Goal: Book appointment/travel/reservation

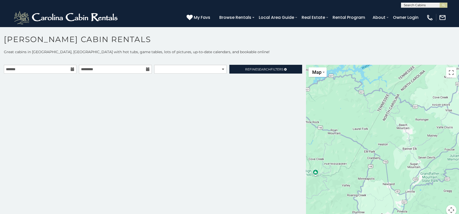
click at [71, 68] on icon at bounding box center [73, 69] width 4 height 4
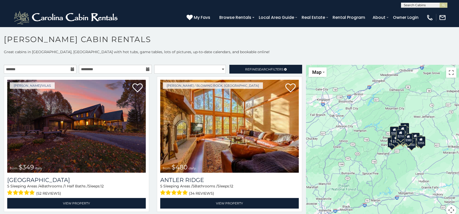
click at [71, 68] on icon at bounding box center [73, 69] width 4 height 4
click at [56, 70] on input "text" at bounding box center [40, 69] width 72 height 9
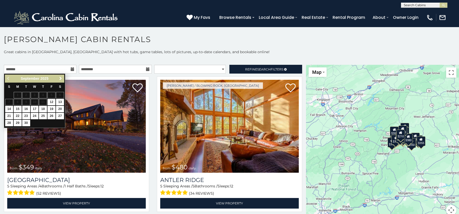
click at [62, 77] on span "Next" at bounding box center [61, 78] width 4 height 4
click at [52, 102] on link "10" at bounding box center [51, 102] width 8 height 6
type input "**********"
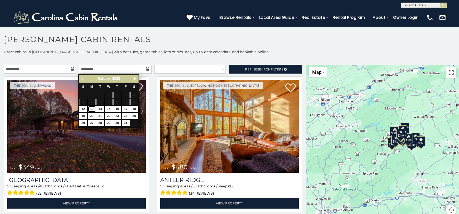
click at [92, 108] on link "13" at bounding box center [92, 109] width 8 height 6
type input "**********"
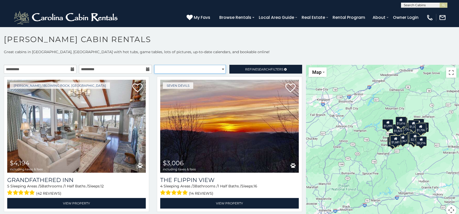
click at [218, 69] on select "**********" at bounding box center [189, 69] width 71 height 9
click at [154, 65] on select "**********" at bounding box center [189, 69] width 71 height 9
click at [220, 70] on select "**********" at bounding box center [189, 69] width 71 height 9
select select "*********"
click at [154, 65] on select "**********" at bounding box center [189, 69] width 71 height 9
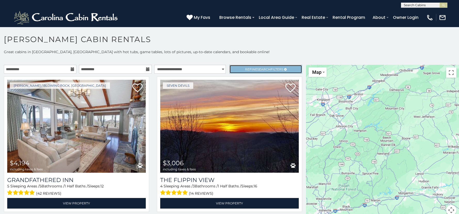
click at [250, 68] on span "Refine Search Filters" at bounding box center [264, 69] width 38 height 4
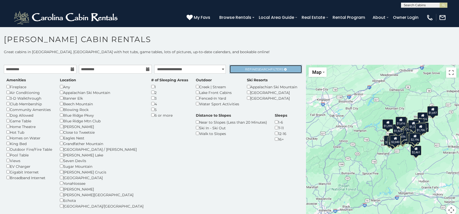
click at [250, 69] on span "Refine Search Filters" at bounding box center [264, 69] width 38 height 4
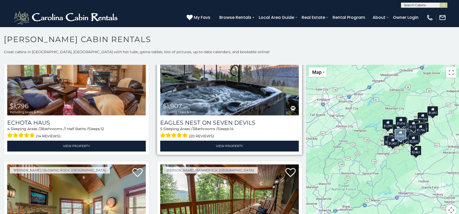
scroll to position [567, 0]
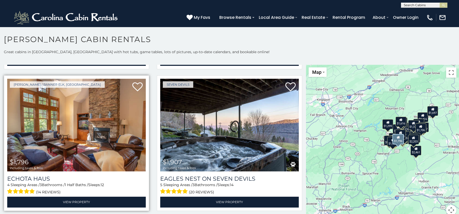
click at [57, 139] on img at bounding box center [76, 125] width 138 height 93
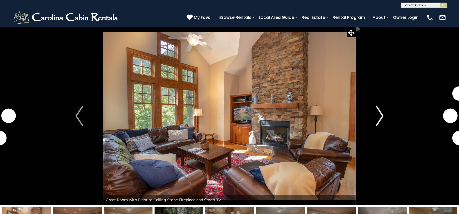
click at [378, 118] on img "Next" at bounding box center [379, 115] width 8 height 21
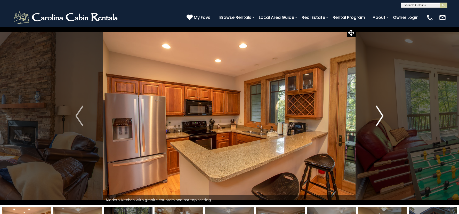
click at [382, 118] on img "Next" at bounding box center [379, 115] width 8 height 21
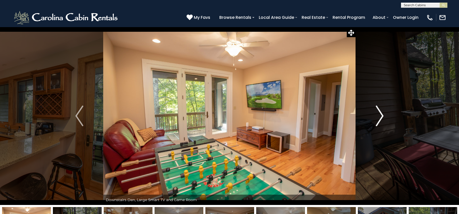
click at [379, 115] on img "Next" at bounding box center [379, 115] width 8 height 21
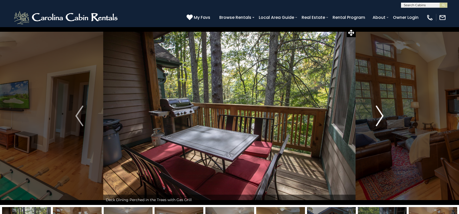
click at [379, 115] on img "Next" at bounding box center [379, 115] width 8 height 21
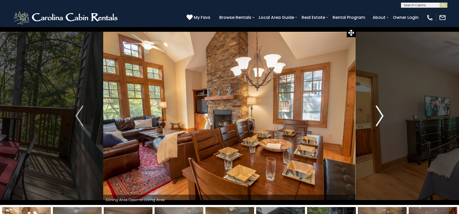
click at [379, 115] on img "Next" at bounding box center [379, 115] width 8 height 21
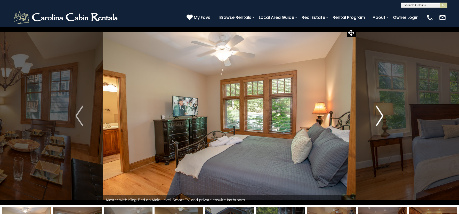
click at [379, 115] on img "Next" at bounding box center [379, 115] width 8 height 21
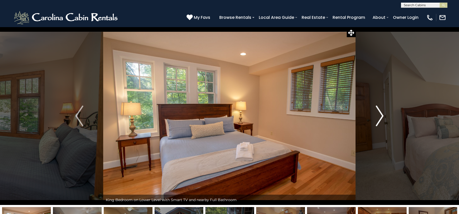
click at [379, 115] on img "Next" at bounding box center [379, 115] width 8 height 21
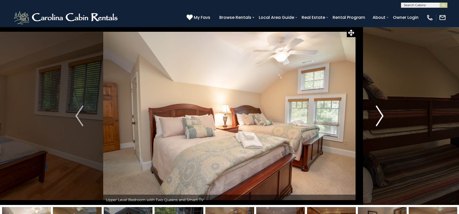
click at [379, 115] on img "Next" at bounding box center [379, 115] width 8 height 21
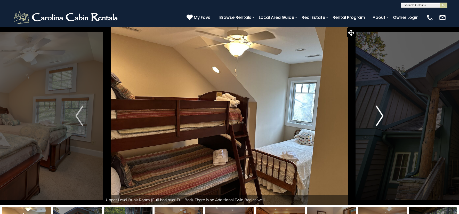
click at [379, 115] on img "Next" at bounding box center [379, 115] width 8 height 21
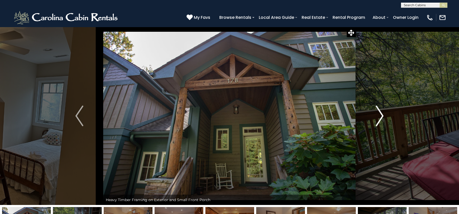
click at [379, 115] on img "Next" at bounding box center [379, 115] width 8 height 21
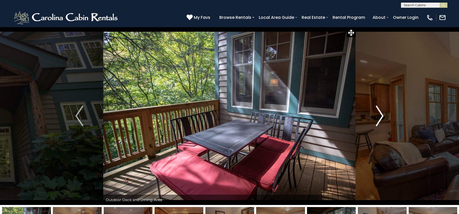
click at [379, 115] on img "Next" at bounding box center [379, 115] width 8 height 21
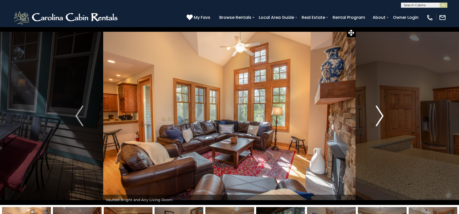
click at [379, 115] on img "Next" at bounding box center [379, 115] width 8 height 21
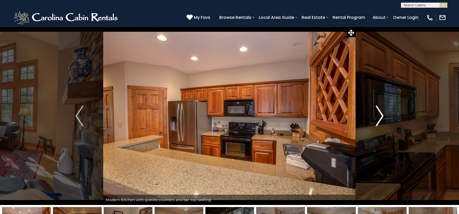
click at [379, 115] on img "Next" at bounding box center [379, 115] width 8 height 21
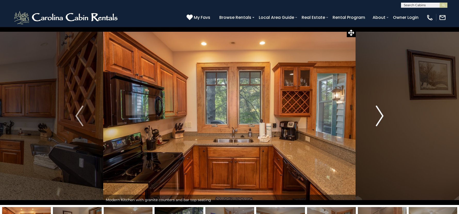
click at [379, 115] on img "Next" at bounding box center [379, 115] width 8 height 21
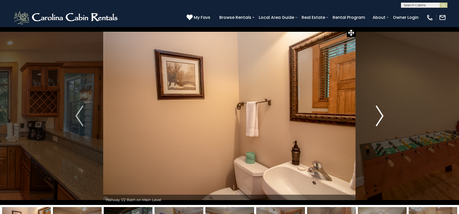
click at [379, 115] on img "Next" at bounding box center [379, 115] width 8 height 21
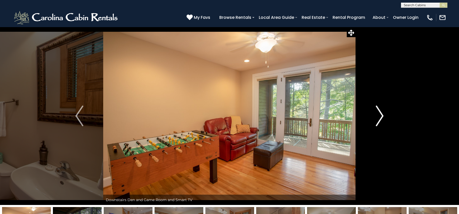
click at [379, 115] on img "Next" at bounding box center [379, 115] width 8 height 21
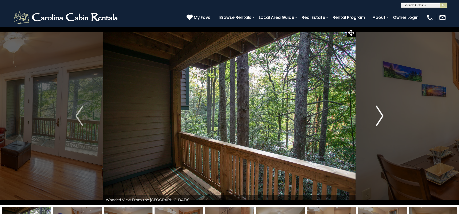
click at [379, 115] on img "Next" at bounding box center [379, 115] width 8 height 21
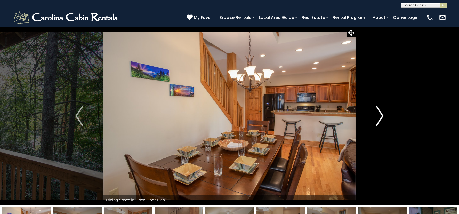
click at [379, 115] on img "Next" at bounding box center [379, 115] width 8 height 21
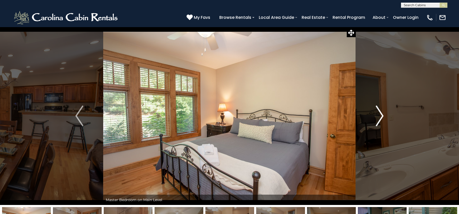
click at [379, 115] on img "Next" at bounding box center [379, 115] width 8 height 21
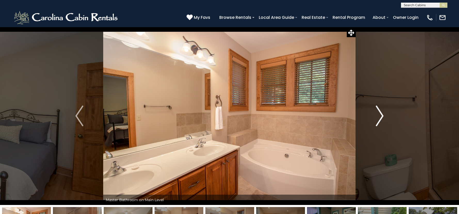
click at [379, 115] on img "Next" at bounding box center [379, 115] width 8 height 21
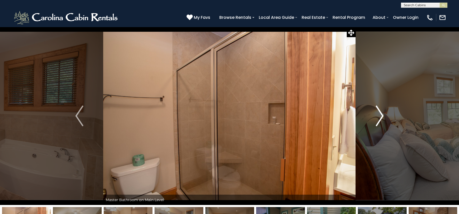
click at [379, 115] on img "Next" at bounding box center [379, 115] width 8 height 21
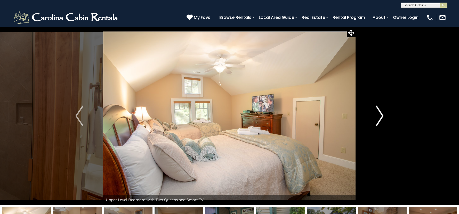
click at [379, 115] on img "Next" at bounding box center [379, 115] width 8 height 21
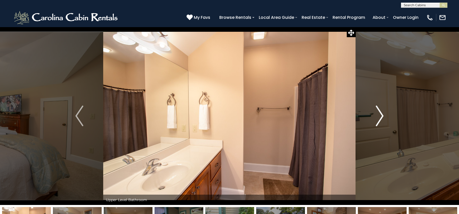
click at [379, 115] on img "Next" at bounding box center [379, 115] width 8 height 21
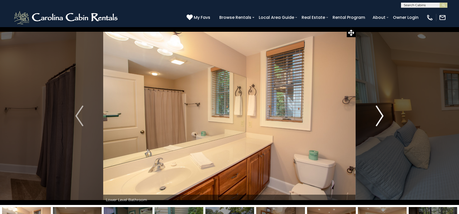
click at [379, 115] on img "Next" at bounding box center [379, 115] width 8 height 21
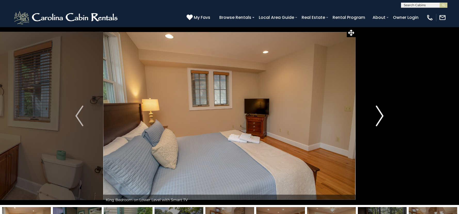
click at [379, 115] on img "Next" at bounding box center [379, 115] width 8 height 21
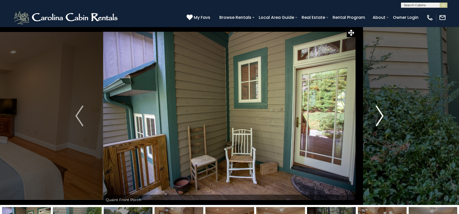
click at [379, 115] on img "Next" at bounding box center [379, 115] width 8 height 21
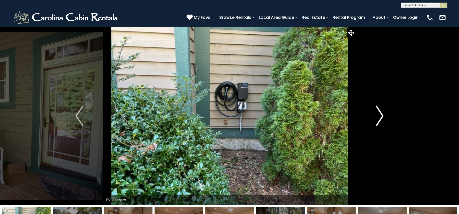
click at [379, 115] on img "Next" at bounding box center [379, 115] width 8 height 21
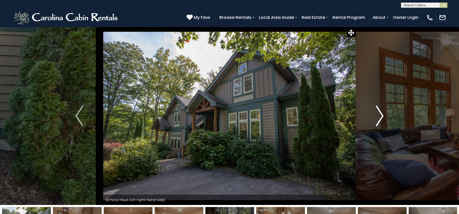
click at [379, 115] on img "Next" at bounding box center [379, 115] width 8 height 21
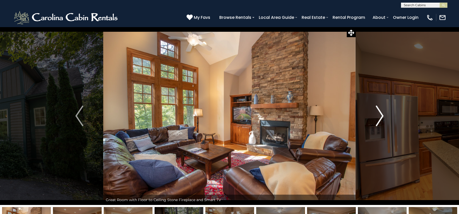
click at [379, 115] on img "Next" at bounding box center [379, 115] width 8 height 21
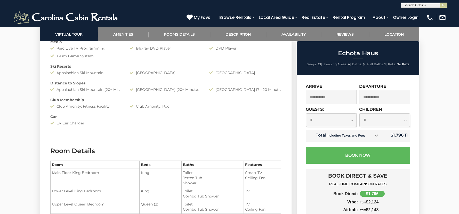
scroll to position [584, 0]
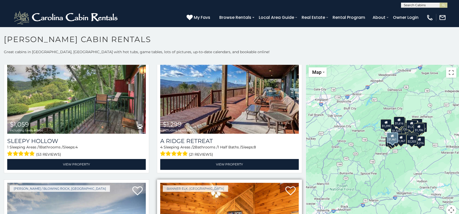
scroll to position [593, 0]
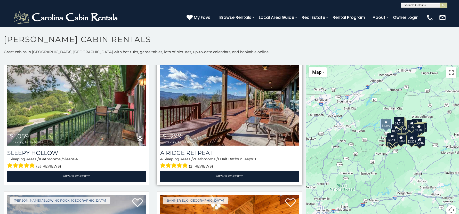
click at [204, 122] on img at bounding box center [229, 99] width 138 height 93
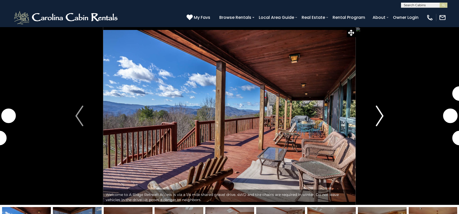
click at [379, 117] on img "Next" at bounding box center [379, 115] width 8 height 21
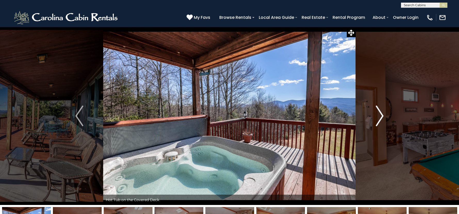
click at [381, 118] on img "Next" at bounding box center [379, 115] width 8 height 21
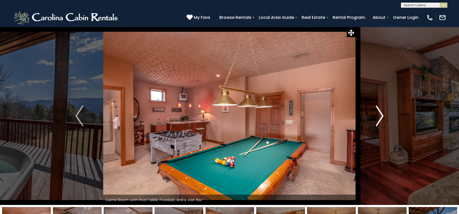
click at [381, 118] on img "Next" at bounding box center [379, 115] width 8 height 21
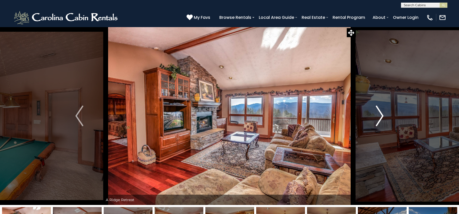
click at [381, 118] on img "Next" at bounding box center [379, 115] width 8 height 21
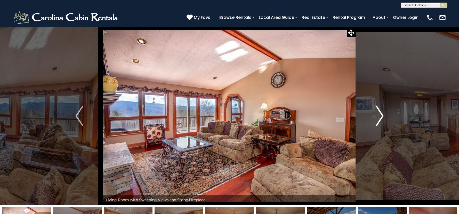
click at [381, 118] on img "Next" at bounding box center [379, 115] width 8 height 21
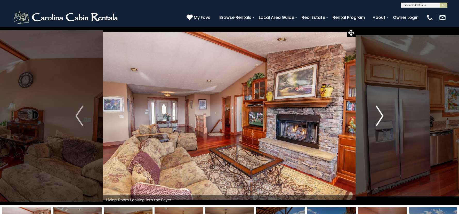
click at [381, 118] on img "Next" at bounding box center [379, 115] width 8 height 21
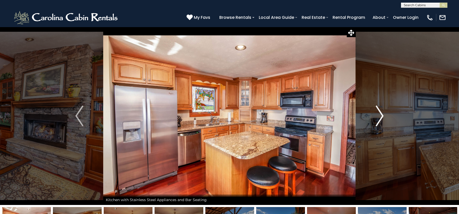
click at [381, 118] on img "Next" at bounding box center [379, 115] width 8 height 21
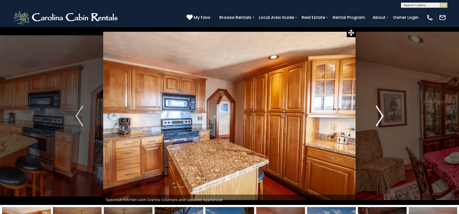
click at [381, 118] on img "Next" at bounding box center [379, 115] width 8 height 21
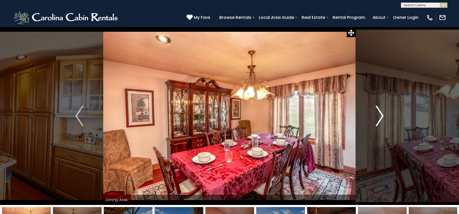
click at [381, 118] on img "Next" at bounding box center [379, 115] width 8 height 21
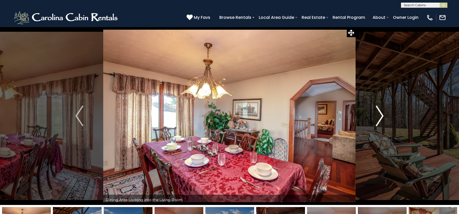
click at [381, 118] on img "Next" at bounding box center [379, 115] width 8 height 21
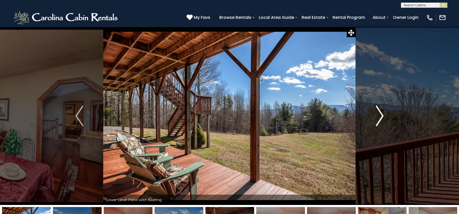
click at [381, 118] on img "Next" at bounding box center [379, 115] width 8 height 21
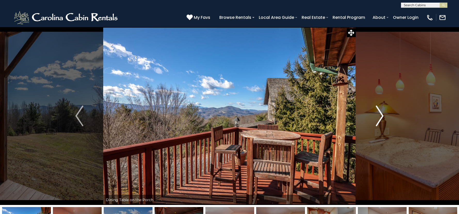
click at [381, 118] on img "Next" at bounding box center [379, 115] width 8 height 21
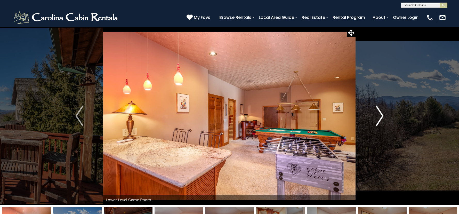
click at [381, 118] on img "Next" at bounding box center [379, 115] width 8 height 21
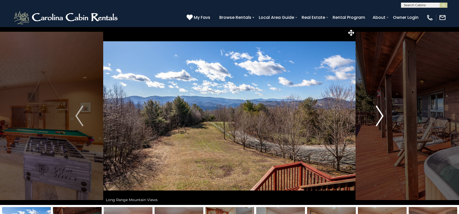
click at [381, 118] on img "Next" at bounding box center [379, 115] width 8 height 21
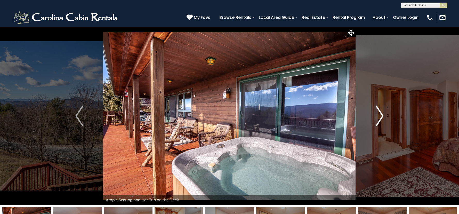
click at [381, 118] on img "Next" at bounding box center [379, 115] width 8 height 21
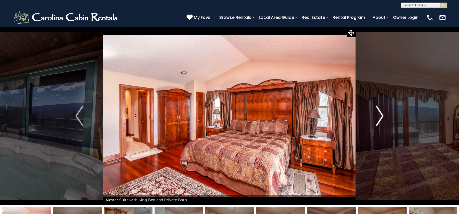
click at [381, 118] on img "Next" at bounding box center [379, 115] width 8 height 21
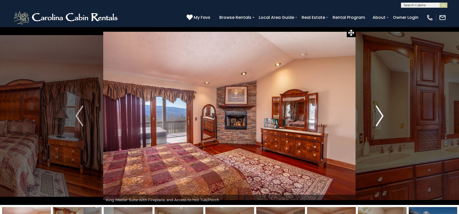
click at [381, 118] on img "Next" at bounding box center [379, 115] width 8 height 21
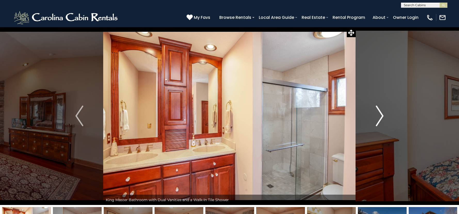
click at [377, 120] on img "Next" at bounding box center [379, 115] width 8 height 21
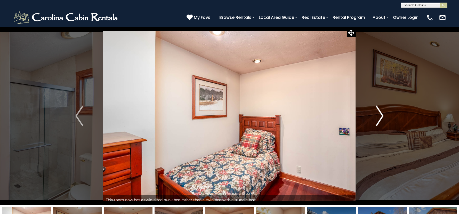
click at [377, 120] on img "Next" at bounding box center [379, 115] width 8 height 21
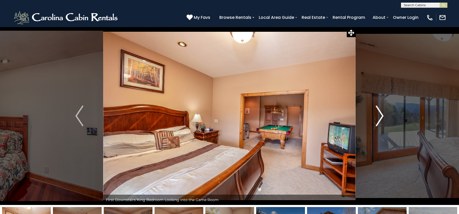
click at [377, 120] on img "Next" at bounding box center [379, 115] width 8 height 21
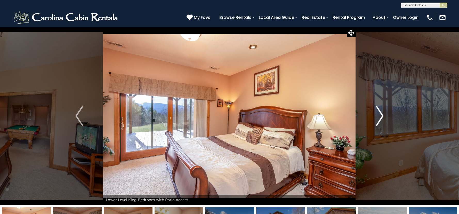
click at [377, 120] on img "Next" at bounding box center [379, 115] width 8 height 21
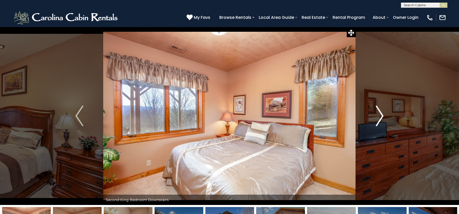
click at [377, 120] on img "Next" at bounding box center [379, 115] width 8 height 21
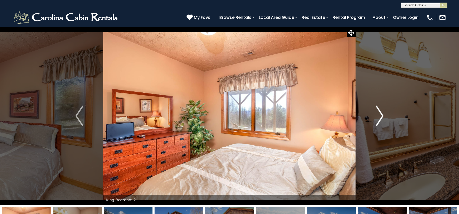
click at [377, 120] on img "Next" at bounding box center [379, 115] width 8 height 21
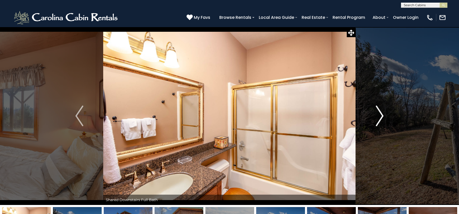
click at [377, 120] on img "Next" at bounding box center [379, 115] width 8 height 21
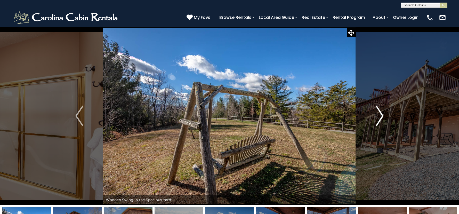
click at [377, 120] on img "Next" at bounding box center [379, 115] width 8 height 21
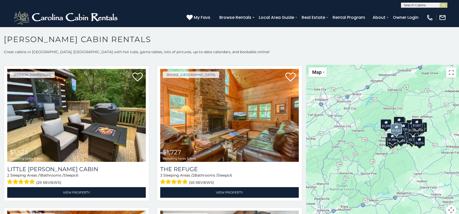
scroll to position [1289, 0]
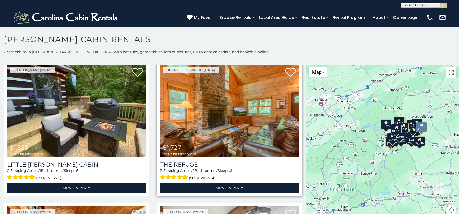
click at [219, 135] on img at bounding box center [229, 110] width 138 height 93
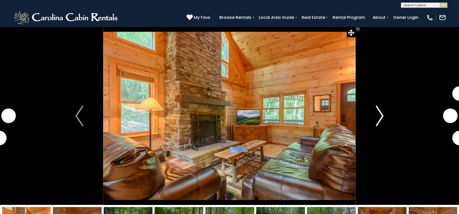
click at [380, 118] on img "Next" at bounding box center [379, 115] width 8 height 21
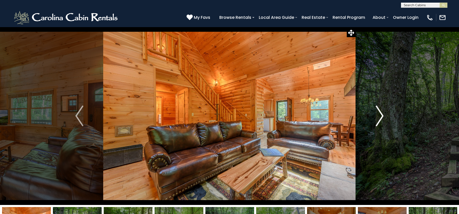
click at [380, 116] on img "Next" at bounding box center [379, 115] width 8 height 21
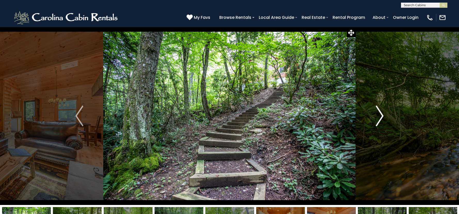
click at [380, 116] on img "Next" at bounding box center [379, 115] width 8 height 21
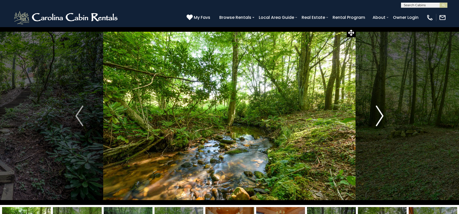
click at [380, 116] on img "Next" at bounding box center [379, 115] width 8 height 21
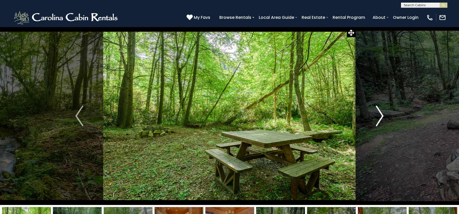
click at [380, 116] on img "Next" at bounding box center [379, 115] width 8 height 21
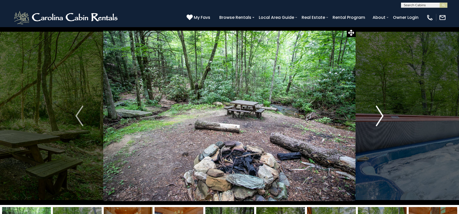
click at [380, 116] on img "Next" at bounding box center [379, 115] width 8 height 21
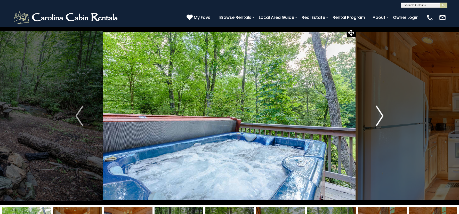
click at [380, 116] on img "Next" at bounding box center [379, 115] width 8 height 21
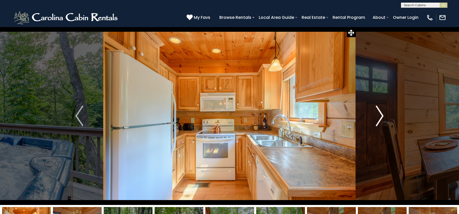
click at [380, 116] on img "Next" at bounding box center [379, 115] width 8 height 21
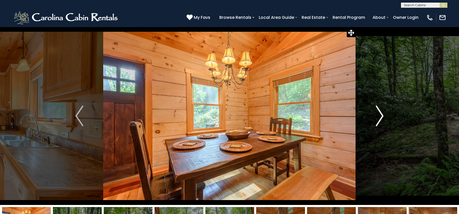
click at [380, 116] on img "Next" at bounding box center [379, 115] width 8 height 21
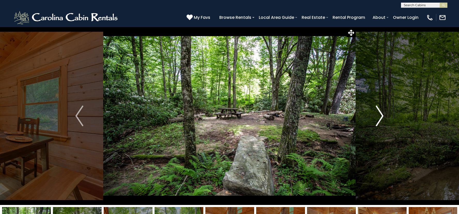
click at [380, 116] on img "Next" at bounding box center [379, 115] width 8 height 21
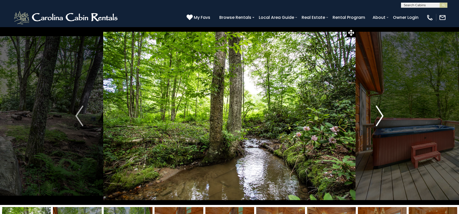
click at [380, 116] on img "Next" at bounding box center [379, 115] width 8 height 21
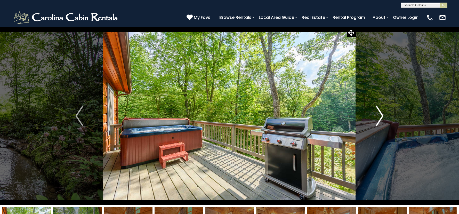
click at [380, 116] on img "Next" at bounding box center [379, 115] width 8 height 21
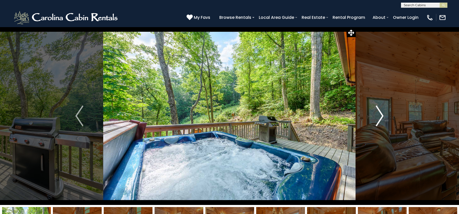
click at [380, 116] on img "Next" at bounding box center [379, 115] width 8 height 21
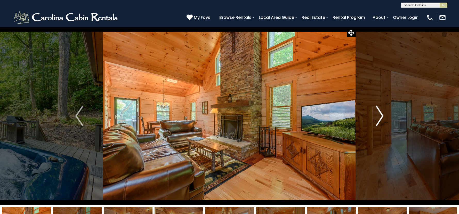
click at [380, 116] on img "Next" at bounding box center [379, 115] width 8 height 21
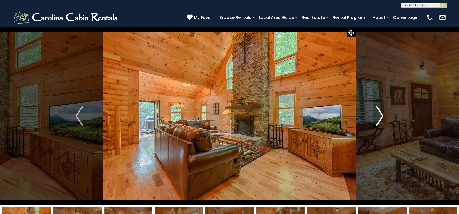
click at [380, 116] on img "Next" at bounding box center [379, 115] width 8 height 21
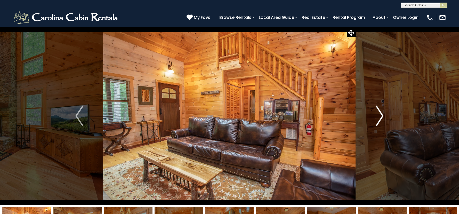
click at [380, 116] on img "Next" at bounding box center [379, 115] width 8 height 21
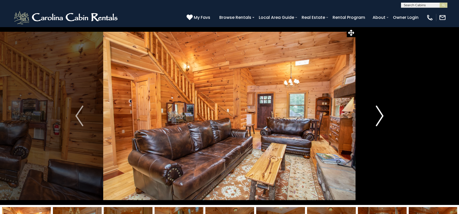
click at [380, 116] on img "Next" at bounding box center [379, 115] width 8 height 21
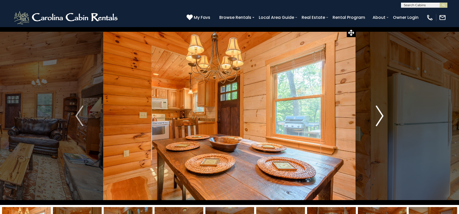
click at [380, 116] on img "Next" at bounding box center [379, 115] width 8 height 21
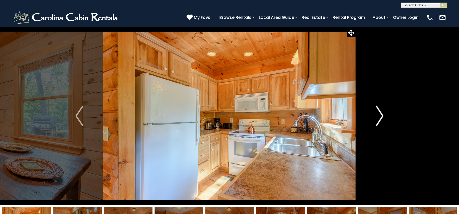
click at [380, 116] on img "Next" at bounding box center [379, 115] width 8 height 21
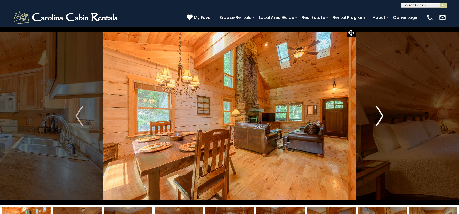
click at [380, 116] on img "Next" at bounding box center [379, 115] width 8 height 21
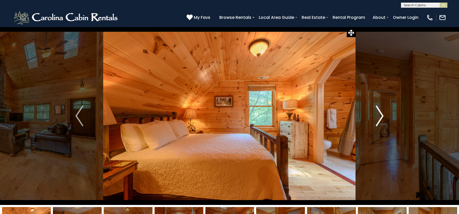
click at [380, 116] on img "Next" at bounding box center [379, 115] width 8 height 21
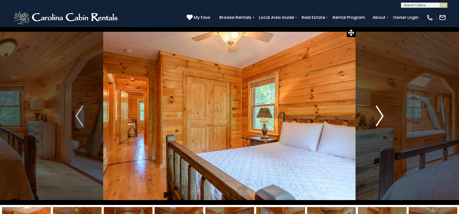
click at [380, 116] on img "Next" at bounding box center [379, 115] width 8 height 21
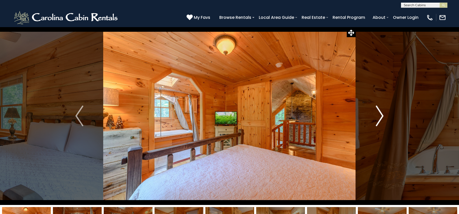
click at [380, 116] on img "Next" at bounding box center [379, 115] width 8 height 21
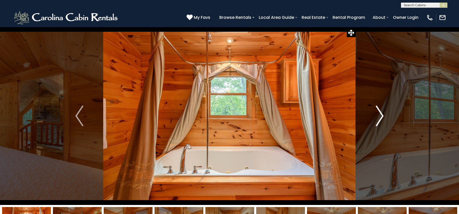
click at [380, 116] on img "Next" at bounding box center [379, 115] width 8 height 21
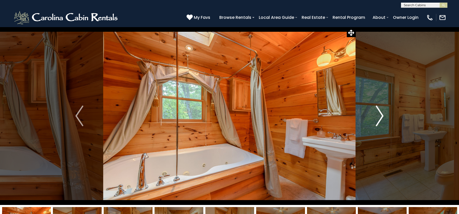
click at [380, 116] on img "Next" at bounding box center [379, 115] width 8 height 21
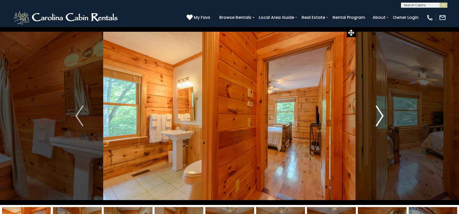
click at [379, 117] on img "Next" at bounding box center [379, 115] width 8 height 21
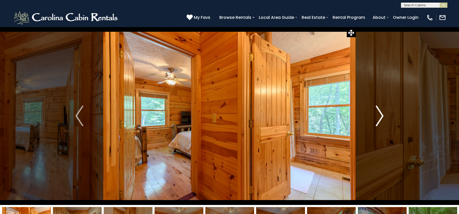
click at [379, 117] on img "Next" at bounding box center [379, 115] width 8 height 21
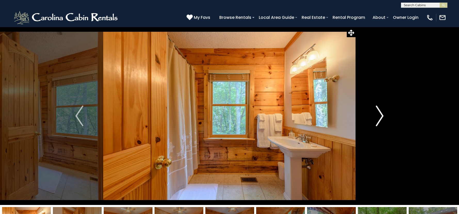
click at [379, 117] on img "Next" at bounding box center [379, 115] width 8 height 21
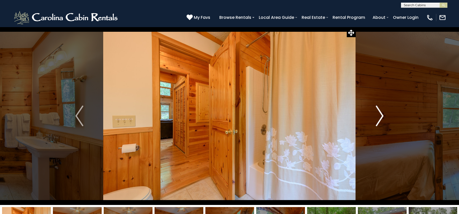
click at [379, 117] on img "Next" at bounding box center [379, 115] width 8 height 21
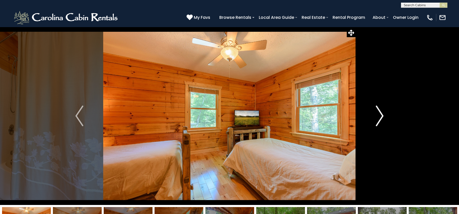
click at [379, 117] on img "Next" at bounding box center [379, 115] width 8 height 21
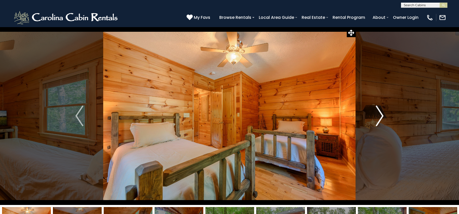
click at [379, 117] on img "Next" at bounding box center [379, 115] width 8 height 21
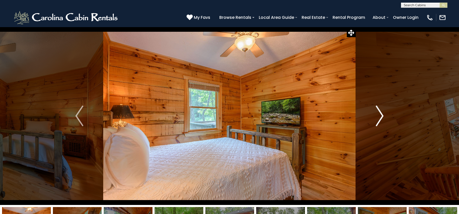
click at [379, 117] on img "Next" at bounding box center [379, 115] width 8 height 21
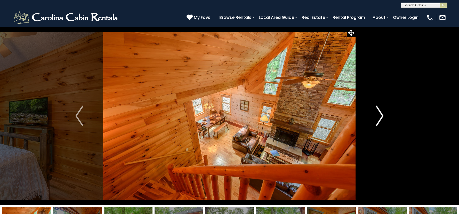
click at [379, 117] on img "Next" at bounding box center [379, 115] width 8 height 21
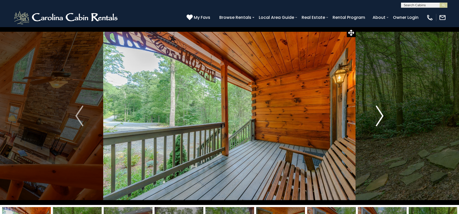
click at [379, 117] on img "Next" at bounding box center [379, 115] width 8 height 21
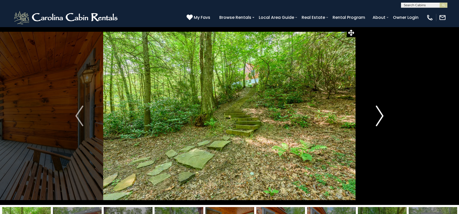
click at [380, 117] on img "Next" at bounding box center [379, 115] width 8 height 21
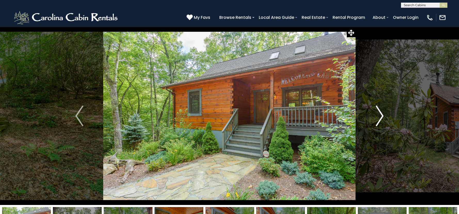
click at [380, 117] on img "Next" at bounding box center [379, 115] width 8 height 21
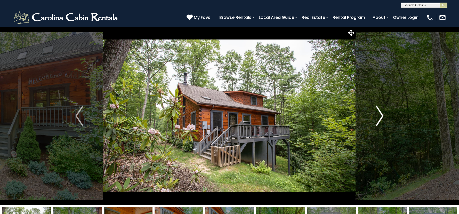
click at [380, 117] on img "Next" at bounding box center [379, 115] width 8 height 21
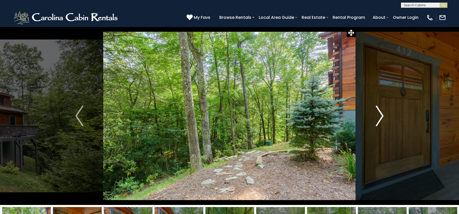
click at [380, 117] on img "Next" at bounding box center [379, 115] width 8 height 21
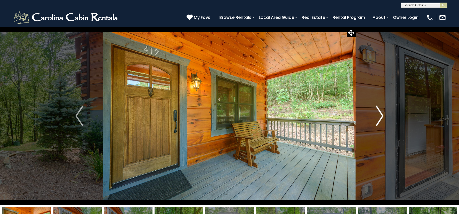
click at [380, 117] on img "Next" at bounding box center [379, 115] width 8 height 21
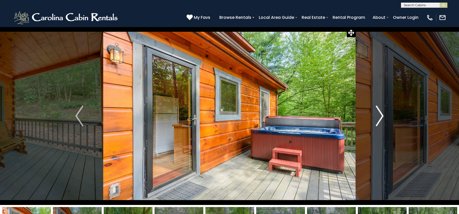
click at [380, 117] on img "Next" at bounding box center [379, 115] width 8 height 21
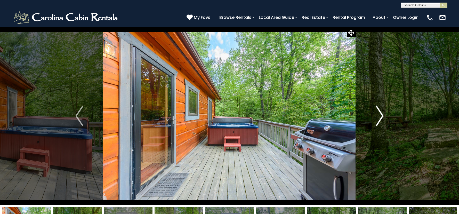
click at [380, 117] on img "Next" at bounding box center [379, 115] width 8 height 21
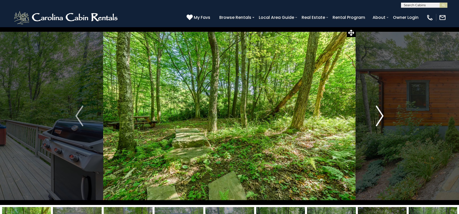
click at [380, 117] on img "Next" at bounding box center [379, 115] width 8 height 21
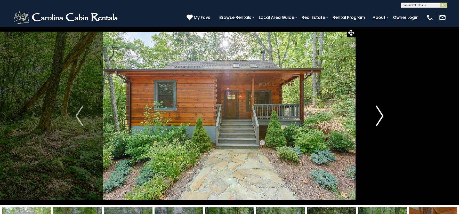
click at [380, 117] on img "Next" at bounding box center [379, 115] width 8 height 21
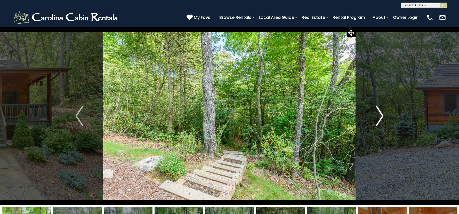
click at [380, 117] on img "Next" at bounding box center [379, 115] width 8 height 21
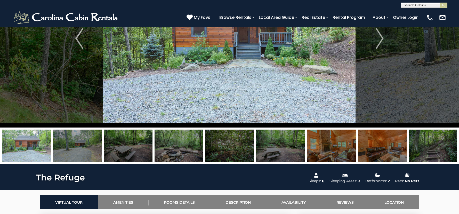
scroll to position [26, 0]
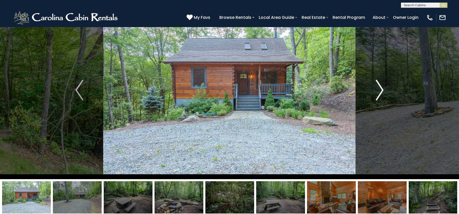
click at [381, 91] on img "Next" at bounding box center [379, 90] width 8 height 21
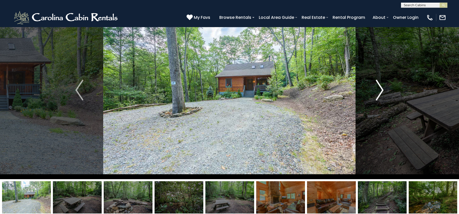
click at [381, 91] on img "Next" at bounding box center [379, 90] width 8 height 21
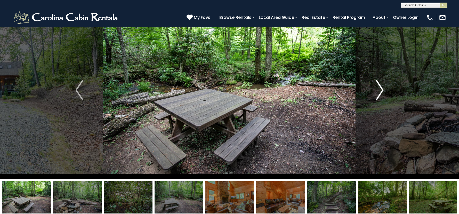
click at [381, 91] on img "Next" at bounding box center [379, 90] width 8 height 21
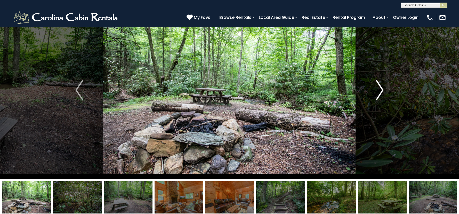
click at [381, 91] on img "Next" at bounding box center [379, 90] width 8 height 21
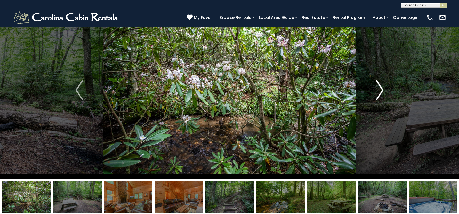
click at [381, 91] on img "Next" at bounding box center [379, 90] width 8 height 21
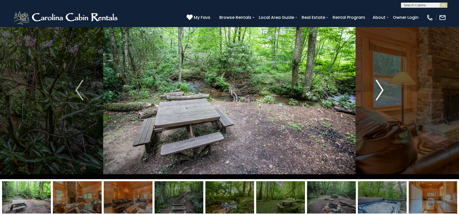
click at [381, 91] on img "Next" at bounding box center [379, 90] width 8 height 21
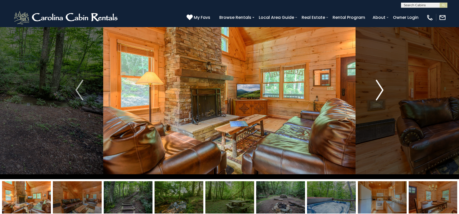
click at [375, 94] on button "Next" at bounding box center [380, 90] width 48 height 178
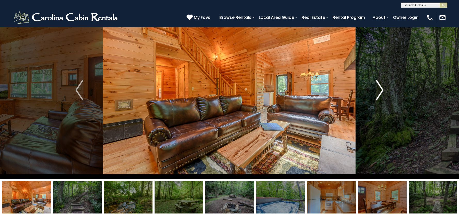
click at [375, 94] on button "Next" at bounding box center [380, 90] width 48 height 178
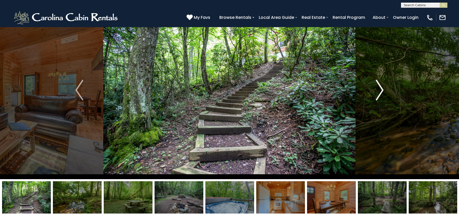
click at [375, 94] on button "Next" at bounding box center [380, 90] width 48 height 178
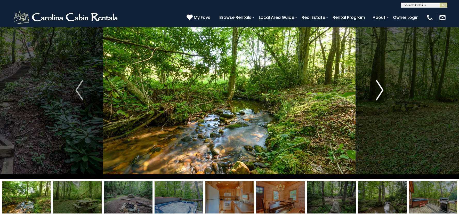
click at [375, 94] on button "Next" at bounding box center [380, 90] width 48 height 178
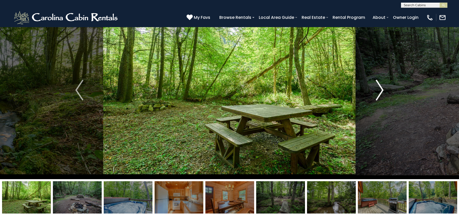
click at [375, 94] on button "Next" at bounding box center [380, 90] width 48 height 178
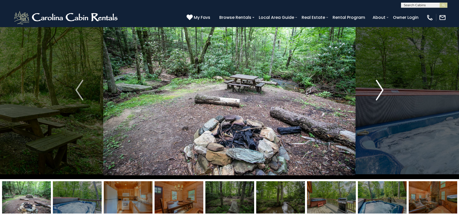
click at [381, 92] on img "Next" at bounding box center [379, 90] width 8 height 21
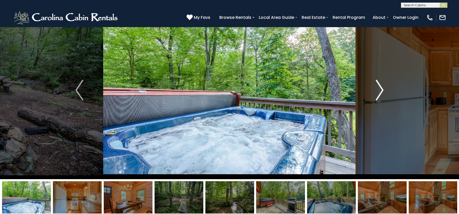
click at [380, 90] on img "Next" at bounding box center [379, 90] width 8 height 21
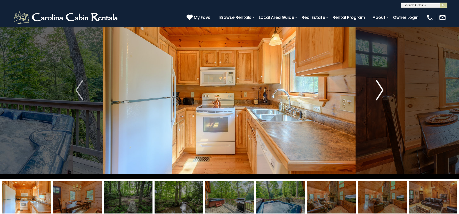
click at [380, 90] on img "Next" at bounding box center [379, 90] width 8 height 21
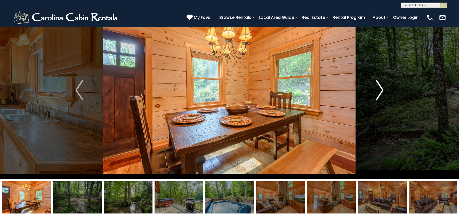
click at [380, 90] on img "Next" at bounding box center [379, 90] width 8 height 21
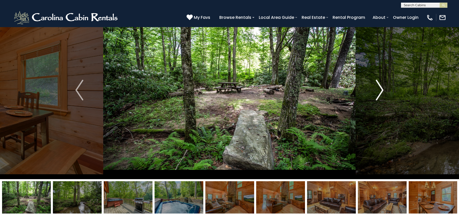
click at [380, 90] on img "Next" at bounding box center [379, 90] width 8 height 21
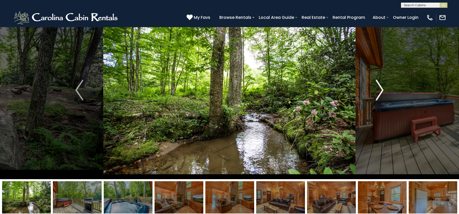
click at [381, 88] on img "Next" at bounding box center [379, 90] width 8 height 21
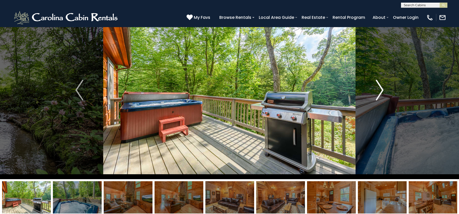
click at [381, 88] on img "Next" at bounding box center [379, 90] width 8 height 21
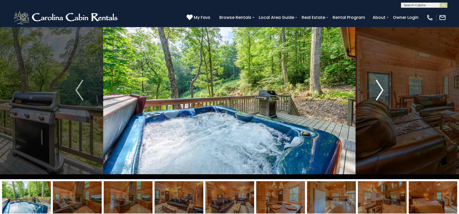
click at [381, 88] on img "Next" at bounding box center [379, 90] width 8 height 21
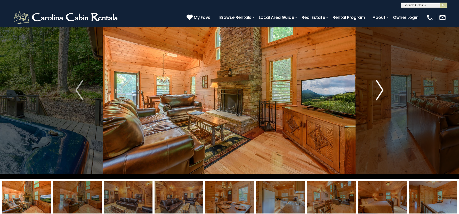
click at [381, 88] on img "Next" at bounding box center [379, 90] width 8 height 21
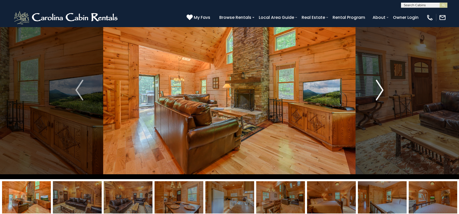
click at [381, 88] on img "Next" at bounding box center [379, 90] width 8 height 21
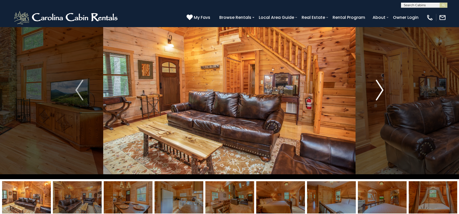
click at [381, 88] on img "Next" at bounding box center [379, 90] width 8 height 21
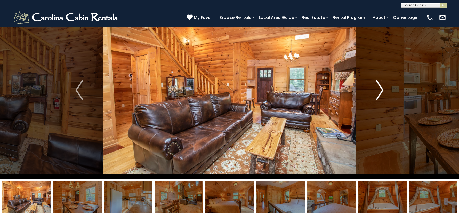
click at [381, 88] on img "Next" at bounding box center [379, 90] width 8 height 21
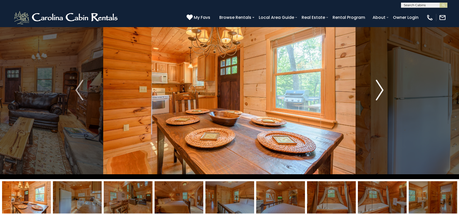
click at [381, 88] on img "Next" at bounding box center [379, 90] width 8 height 21
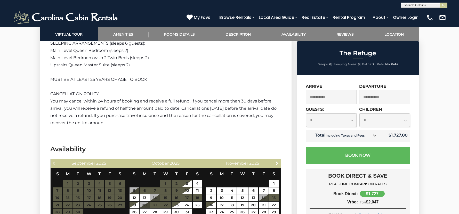
scroll to position [1109, 0]
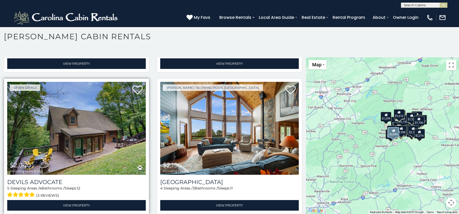
scroll to position [1662, 0]
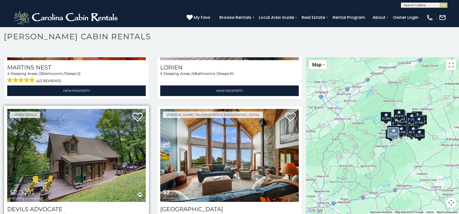
click at [97, 147] on img at bounding box center [76, 155] width 138 height 93
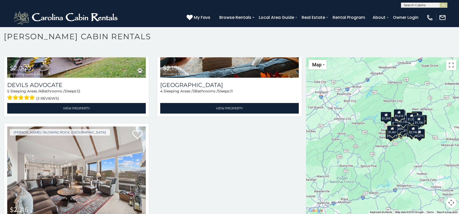
scroll to position [1816, 0]
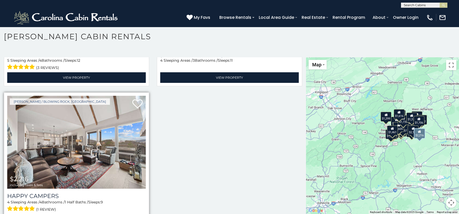
click at [72, 149] on img at bounding box center [76, 142] width 138 height 93
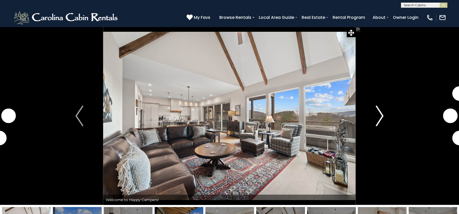
click at [381, 115] on img "Next" at bounding box center [379, 115] width 8 height 21
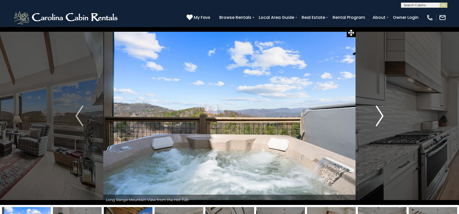
click at [381, 115] on img "Next" at bounding box center [379, 115] width 8 height 21
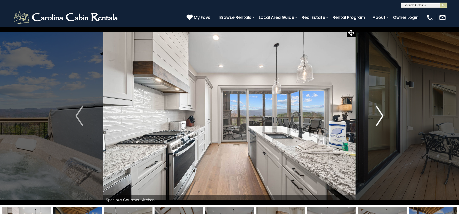
click at [381, 115] on img "Next" at bounding box center [379, 115] width 8 height 21
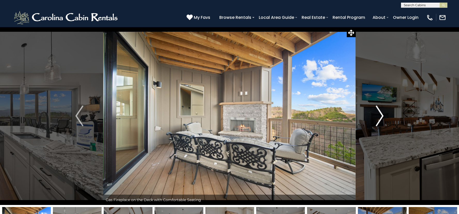
click at [381, 115] on img "Next" at bounding box center [379, 115] width 8 height 21
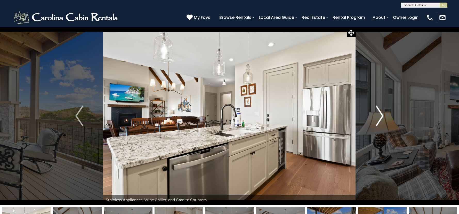
click at [381, 115] on img "Next" at bounding box center [379, 115] width 8 height 21
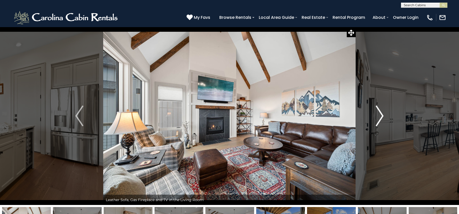
click at [381, 115] on img "Next" at bounding box center [379, 115] width 8 height 21
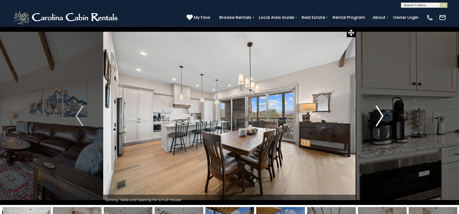
click at [381, 115] on img "Next" at bounding box center [379, 115] width 8 height 21
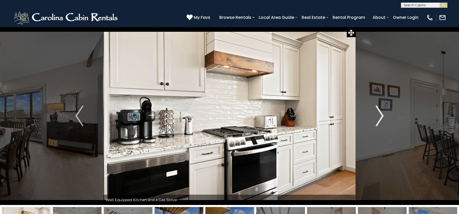
click at [381, 115] on img "Next" at bounding box center [379, 115] width 8 height 21
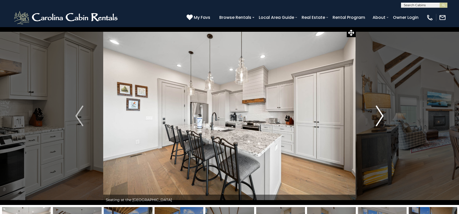
click at [381, 115] on img "Next" at bounding box center [379, 115] width 8 height 21
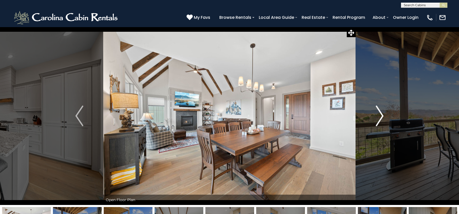
click at [381, 115] on img "Next" at bounding box center [379, 115] width 8 height 21
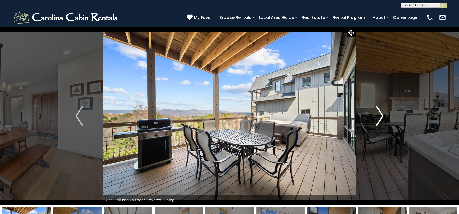
click at [381, 115] on img "Next" at bounding box center [379, 115] width 8 height 21
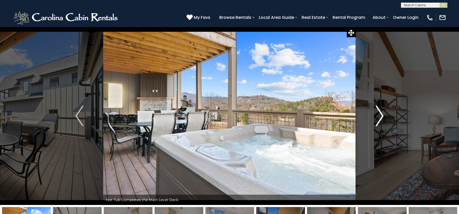
click at [381, 115] on img "Next" at bounding box center [379, 115] width 8 height 21
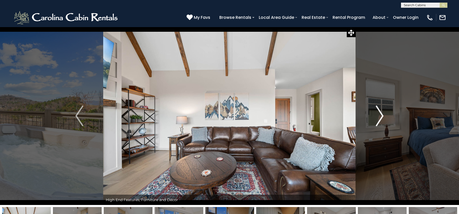
click at [381, 115] on img "Next" at bounding box center [379, 115] width 8 height 21
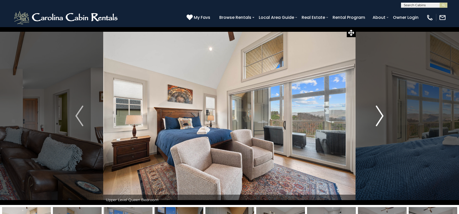
click at [381, 115] on img "Next" at bounding box center [379, 115] width 8 height 21
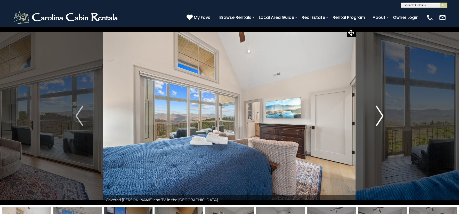
click at [381, 115] on img "Next" at bounding box center [379, 115] width 8 height 21
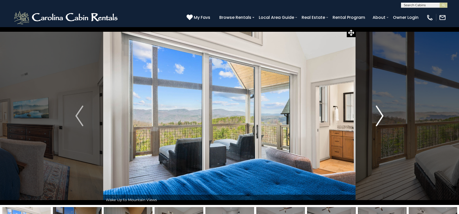
click at [381, 115] on img "Next" at bounding box center [379, 115] width 8 height 21
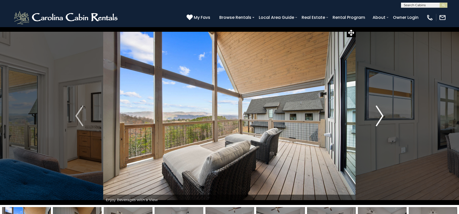
click at [381, 115] on img "Next" at bounding box center [379, 115] width 8 height 21
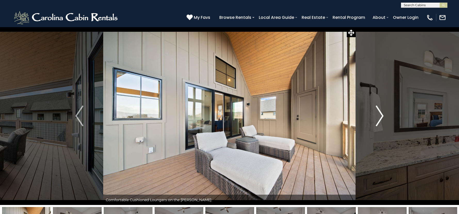
click at [381, 115] on img "Next" at bounding box center [379, 115] width 8 height 21
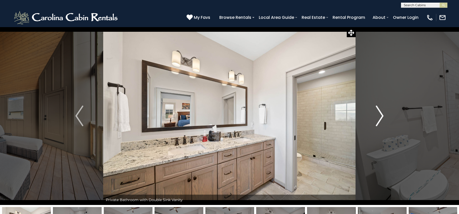
click at [381, 115] on img "Next" at bounding box center [379, 115] width 8 height 21
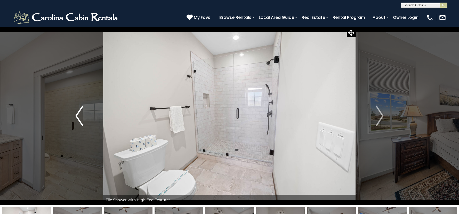
click at [77, 116] on img "Previous" at bounding box center [79, 115] width 8 height 21
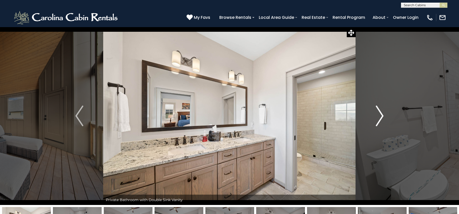
click at [378, 117] on img "Next" at bounding box center [379, 115] width 8 height 21
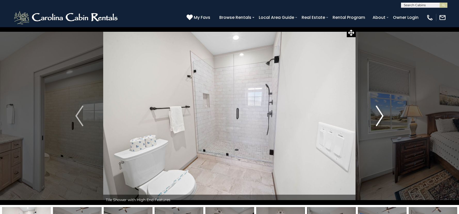
click at [378, 117] on img "Next" at bounding box center [379, 115] width 8 height 21
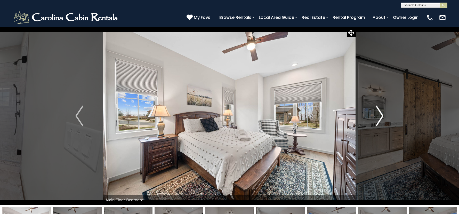
click at [378, 117] on img "Next" at bounding box center [379, 115] width 8 height 21
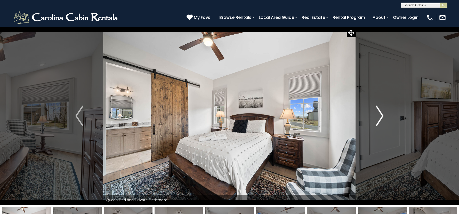
click at [378, 117] on img "Next" at bounding box center [379, 115] width 8 height 21
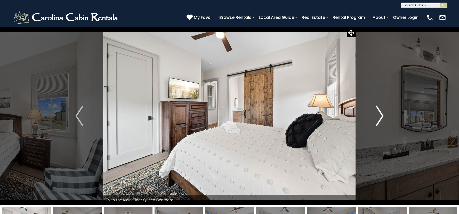
click at [378, 117] on img "Next" at bounding box center [379, 115] width 8 height 21
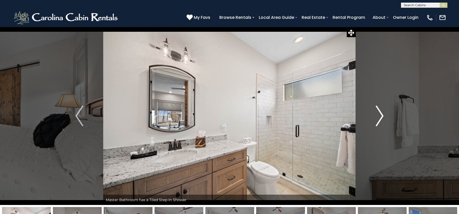
click at [378, 117] on img "Next" at bounding box center [379, 115] width 8 height 21
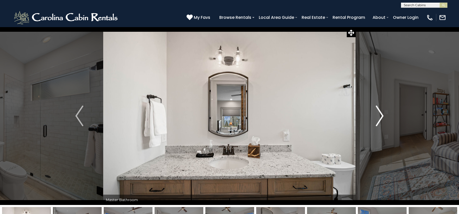
click at [378, 117] on img "Next" at bounding box center [379, 115] width 8 height 21
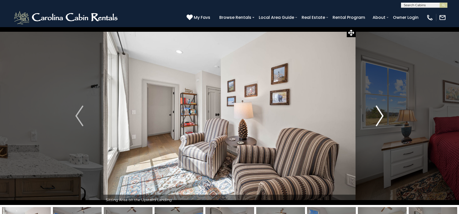
click at [378, 117] on img "Next" at bounding box center [379, 115] width 8 height 21
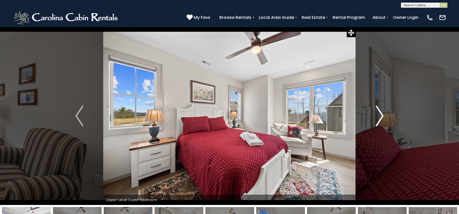
click at [378, 117] on img "Next" at bounding box center [379, 115] width 8 height 21
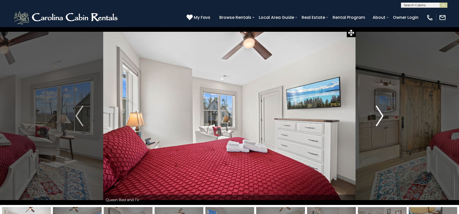
click at [378, 117] on img "Next" at bounding box center [379, 115] width 8 height 21
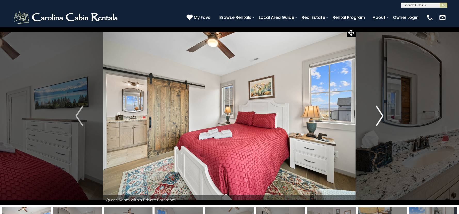
click at [378, 117] on img "Next" at bounding box center [379, 115] width 8 height 21
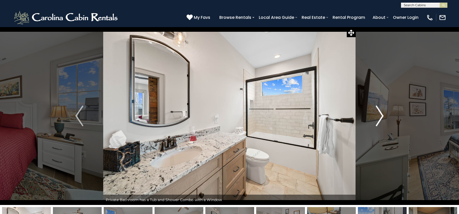
click at [378, 117] on img "Next" at bounding box center [379, 115] width 8 height 21
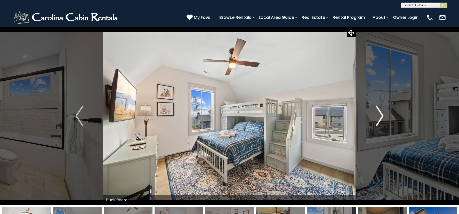
click at [378, 117] on img "Next" at bounding box center [379, 115] width 8 height 21
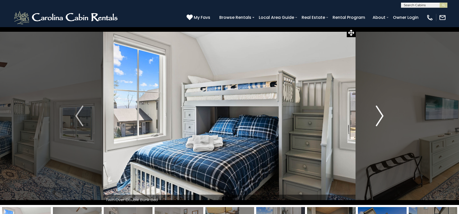
click at [378, 117] on img "Next" at bounding box center [379, 115] width 8 height 21
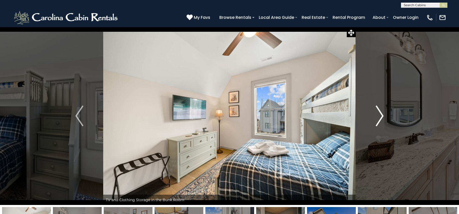
click at [378, 117] on img "Next" at bounding box center [379, 115] width 8 height 21
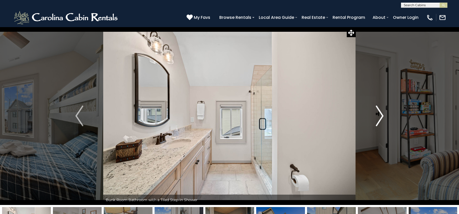
click at [378, 117] on img "Next" at bounding box center [379, 115] width 8 height 21
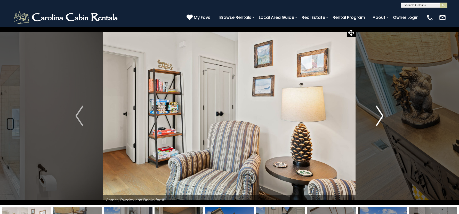
click at [378, 117] on img "Next" at bounding box center [379, 115] width 8 height 21
